Goal: Task Accomplishment & Management: Use online tool/utility

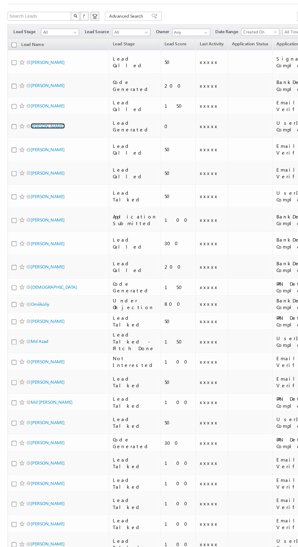
click at [40, 133] on link "[PERSON_NAME]" at bounding box center [39, 135] width 28 height 5
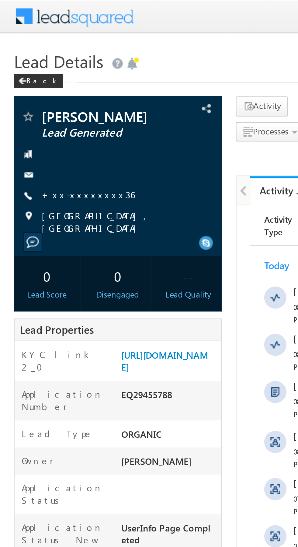
click at [37, 87] on link "+xx-xxxxxxxx36" at bounding box center [38, 85] width 41 height 5
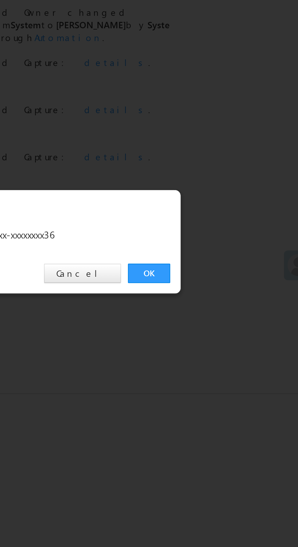
click at [225, 284] on link "OK" at bounding box center [223, 283] width 19 height 9
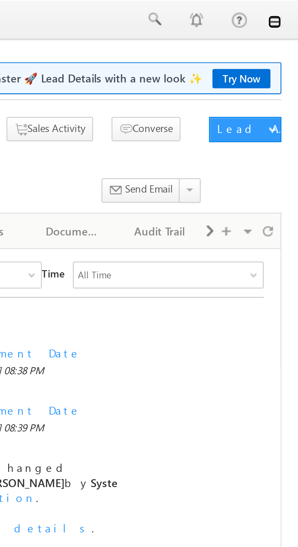
click at [290, 10] on link at bounding box center [289, 7] width 5 height 5
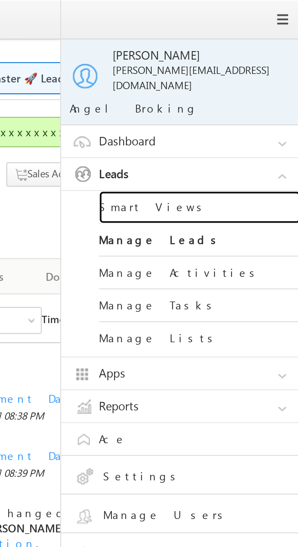
click at [264, 72] on link "Smart Views" at bounding box center [262, 75] width 73 height 12
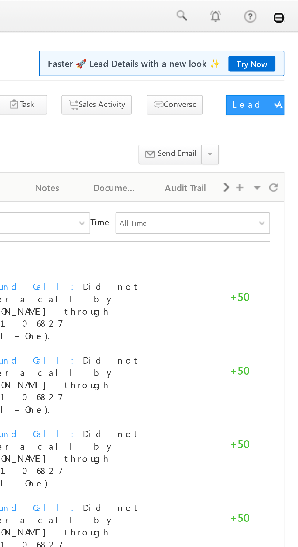
click at [291, 10] on link at bounding box center [289, 7] width 5 height 5
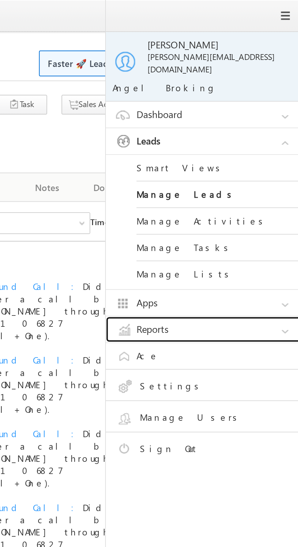
click at [254, 147] on link "Reports" at bounding box center [257, 147] width 91 height 12
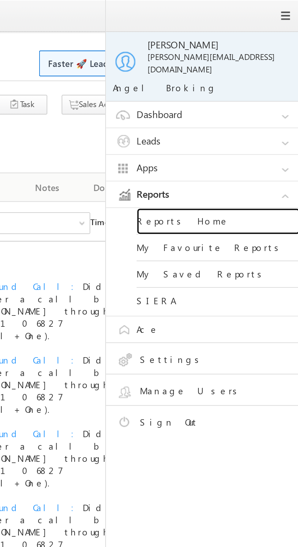
click at [255, 94] on link "Reports Home" at bounding box center [262, 99] width 73 height 12
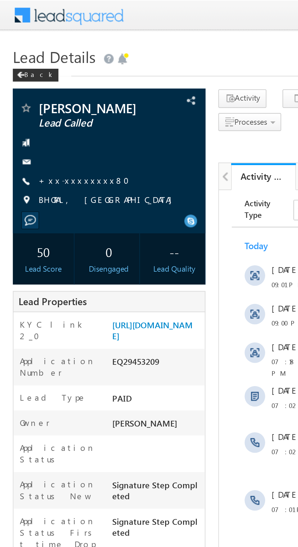
click at [41, 85] on link "+xx-xxxxxxxx80" at bounding box center [41, 85] width 47 height 5
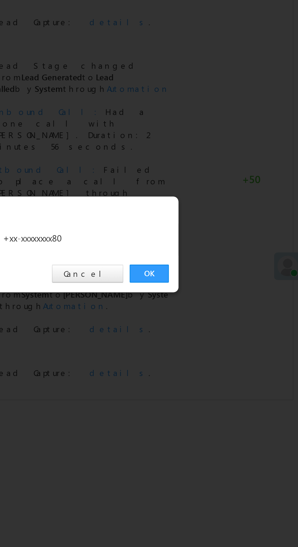
click at [223, 282] on link "OK" at bounding box center [223, 283] width 19 height 9
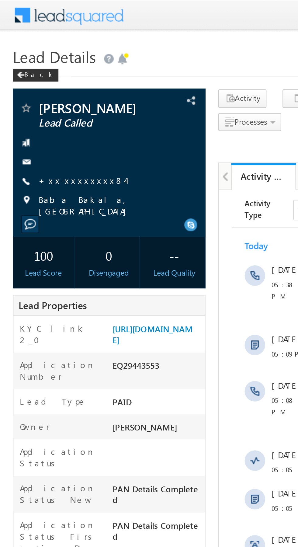
click at [38, 86] on link "+xx-xxxxxxxx84" at bounding box center [38, 85] width 41 height 5
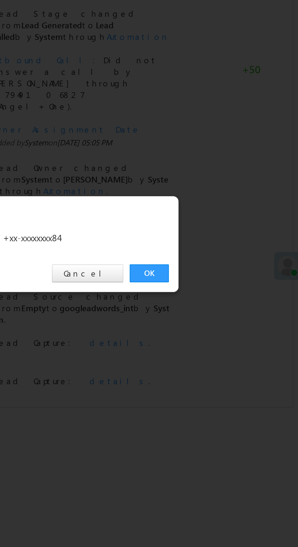
click at [225, 282] on link "OK" at bounding box center [223, 283] width 19 height 9
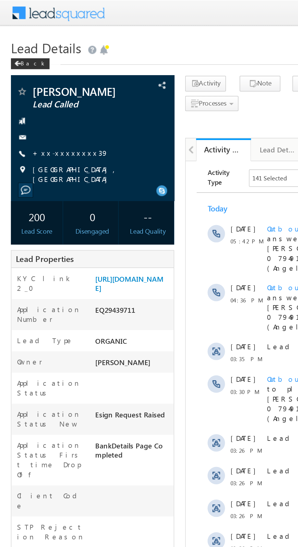
click at [41, 86] on link "+xx-xxxxxxxx39" at bounding box center [39, 85] width 42 height 5
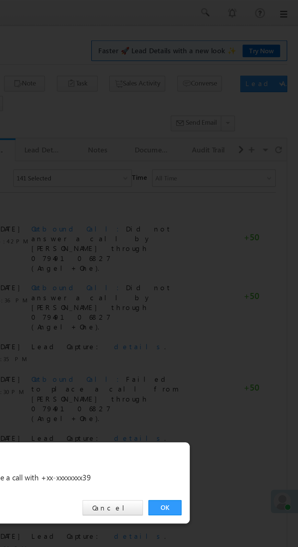
click at [223, 284] on link "OK" at bounding box center [223, 283] width 19 height 9
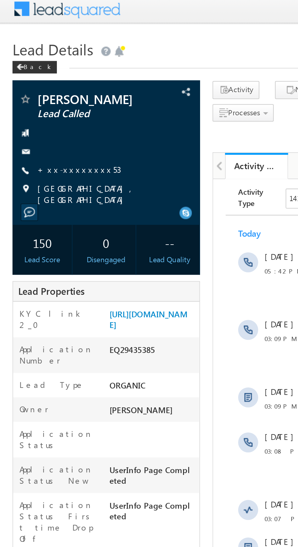
click at [38, 87] on link "+xx-xxxxxxxx53" at bounding box center [38, 85] width 41 height 5
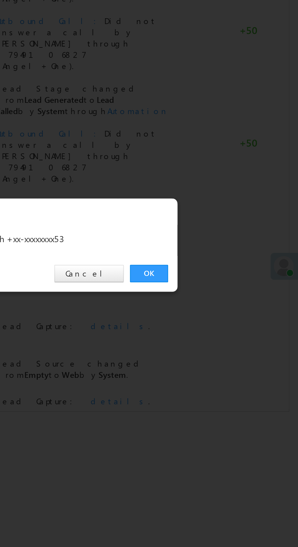
click at [223, 282] on link "OK" at bounding box center [223, 283] width 19 height 9
